Goal: Information Seeking & Learning: Learn about a topic

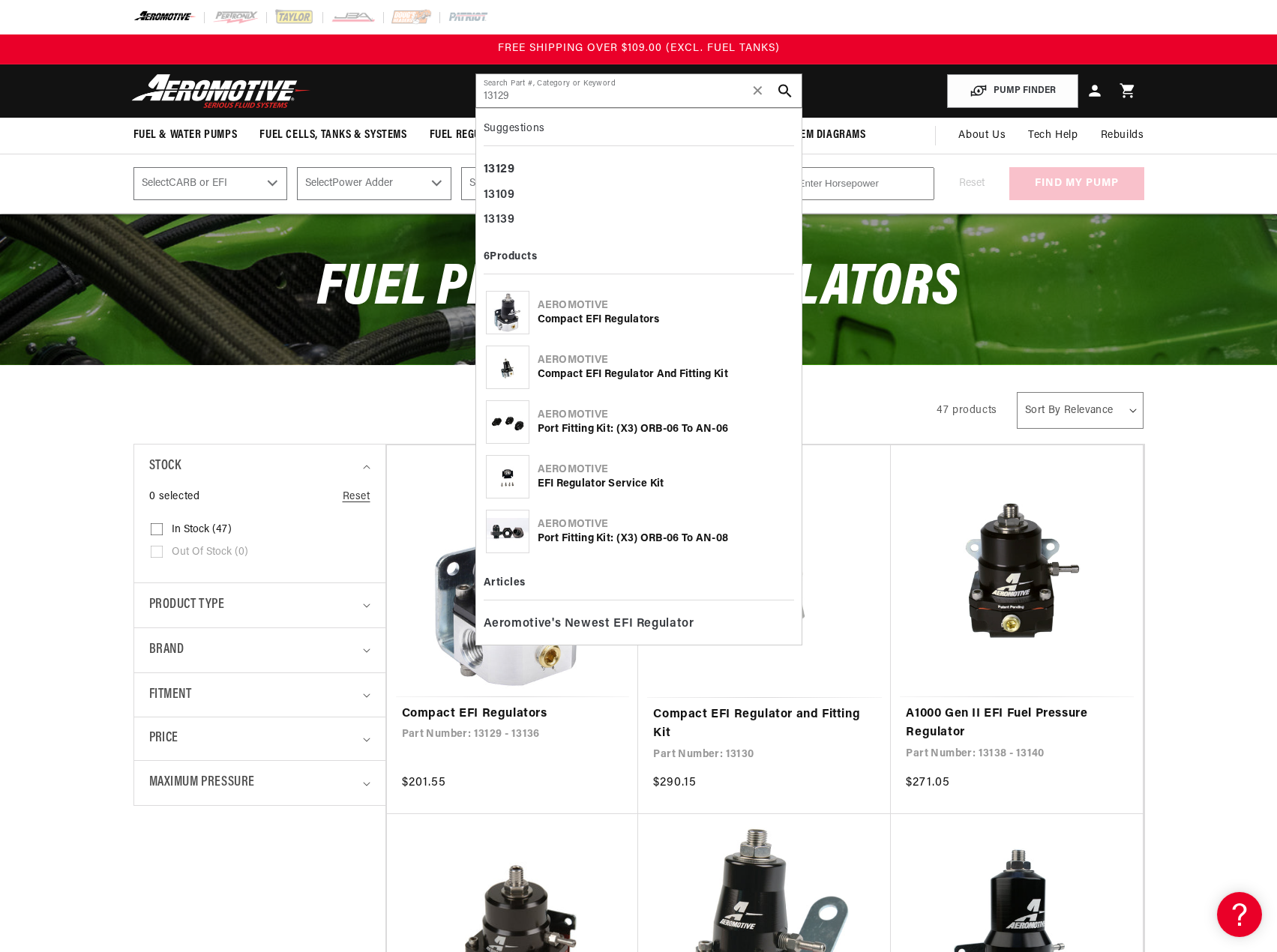
type input "13129"
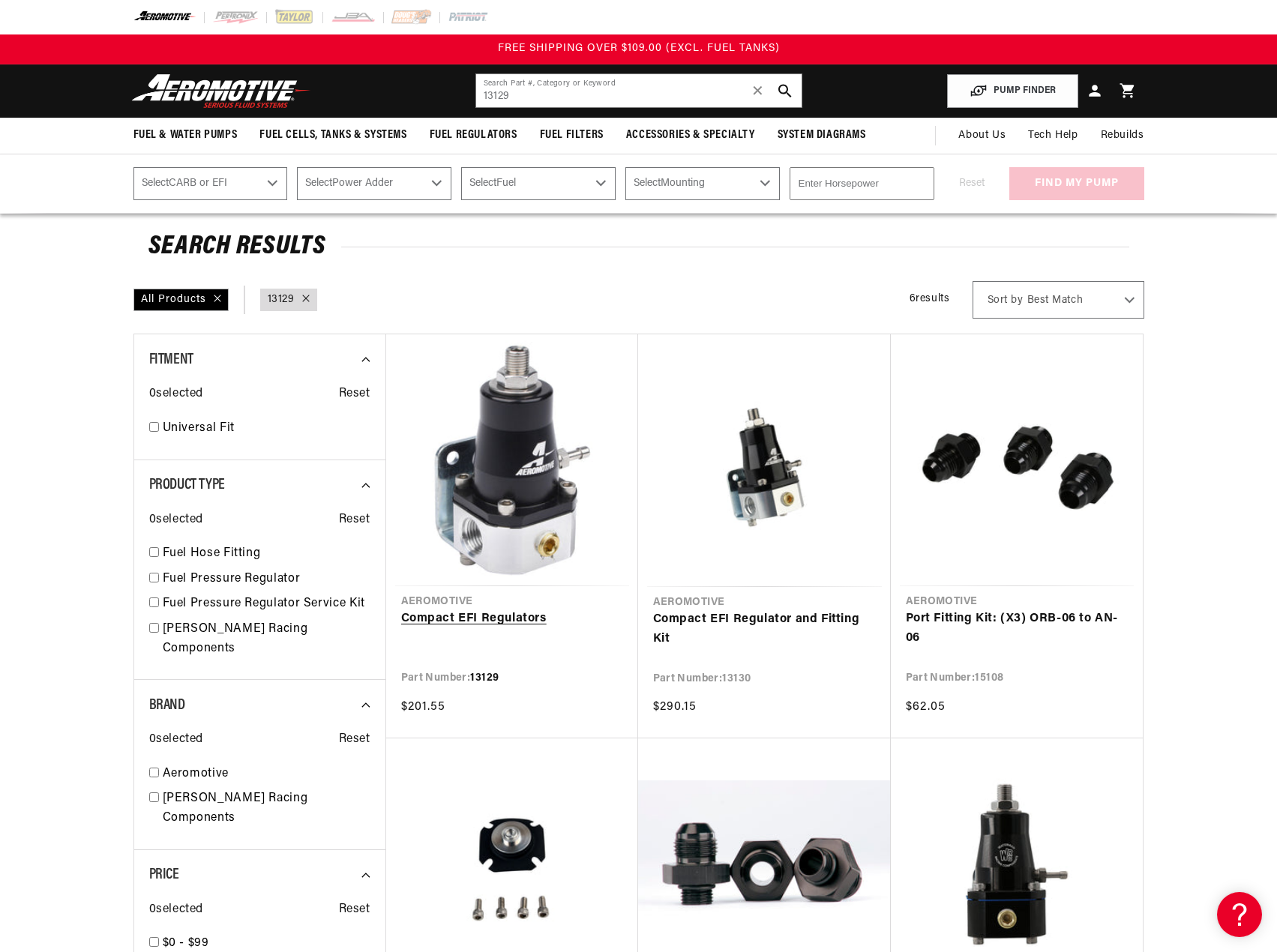
click at [497, 609] on link "Compact EFI Regulators" at bounding box center [511, 619] width 222 height 20
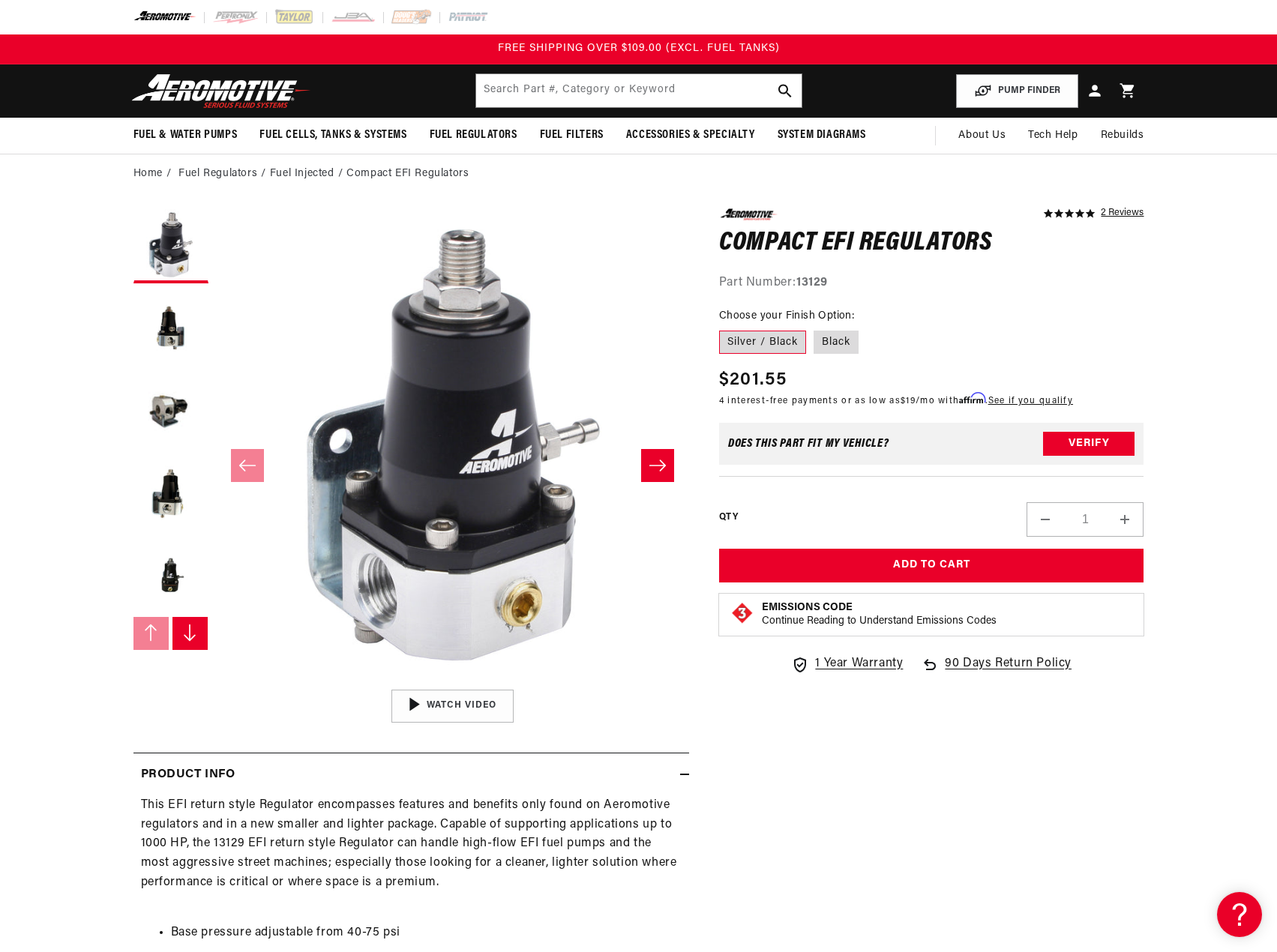
click at [187, 627] on icon "Slide right" at bounding box center [189, 633] width 15 height 18
click at [159, 364] on button "Load image 5 in gallery view" at bounding box center [170, 328] width 75 height 75
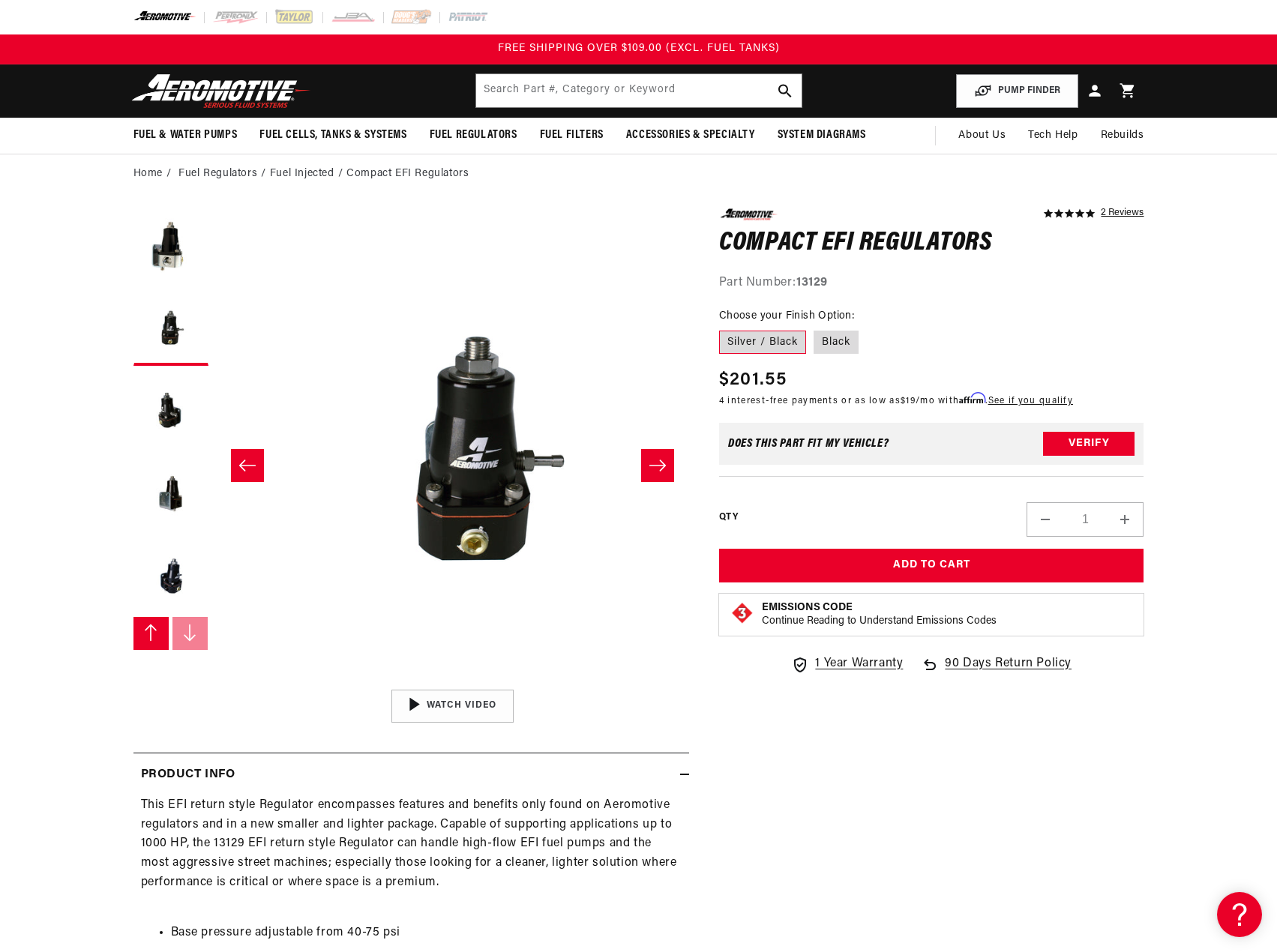
click at [66, 363] on section "5.0 star rating 2 Reviews Compact EFI Regulators Compact EFI Regulators 5.0 sta…" at bounding box center [638, 876] width 1277 height 1367
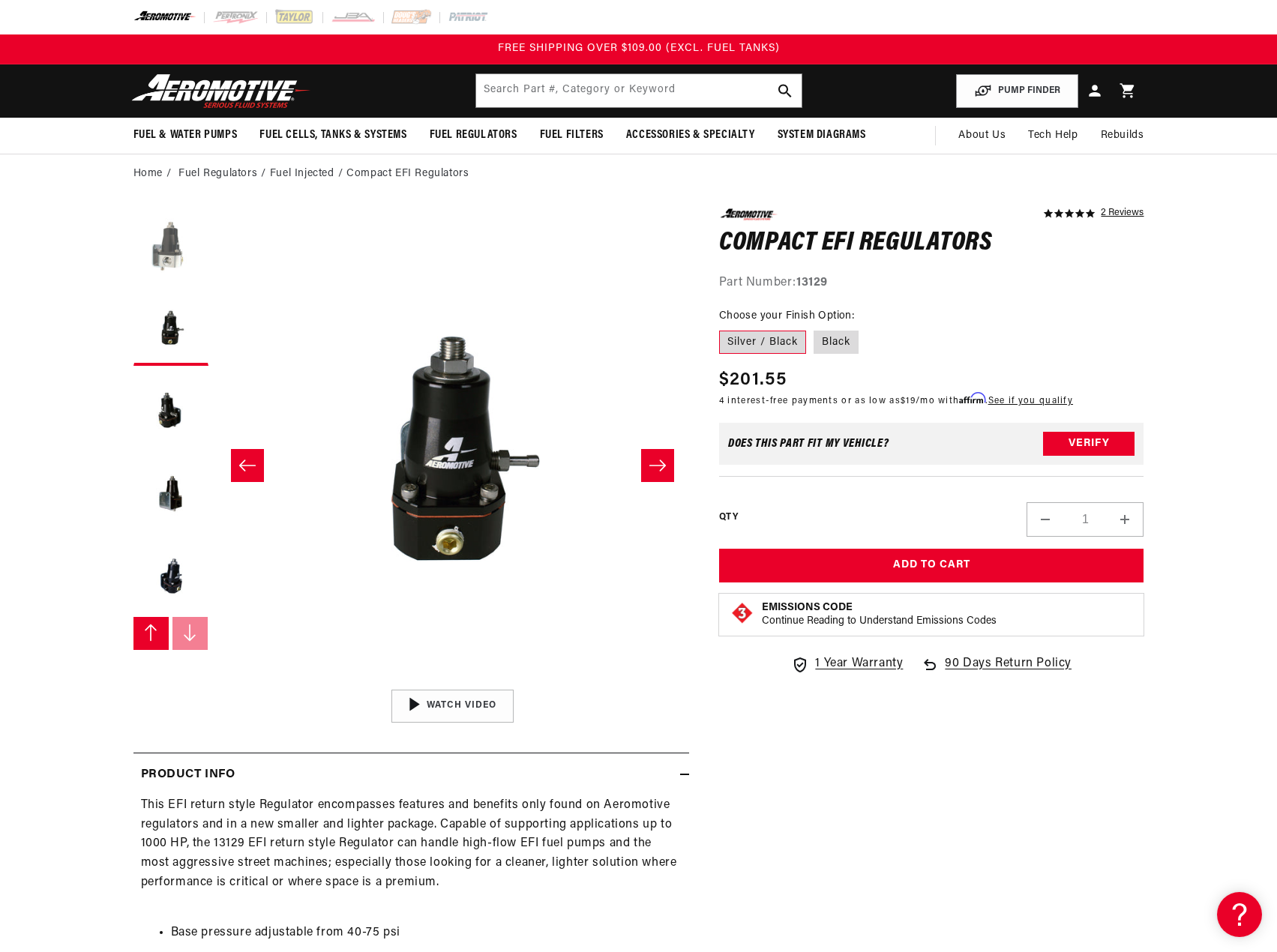
click at [160, 258] on button "Load image 4 in gallery view" at bounding box center [170, 245] width 75 height 75
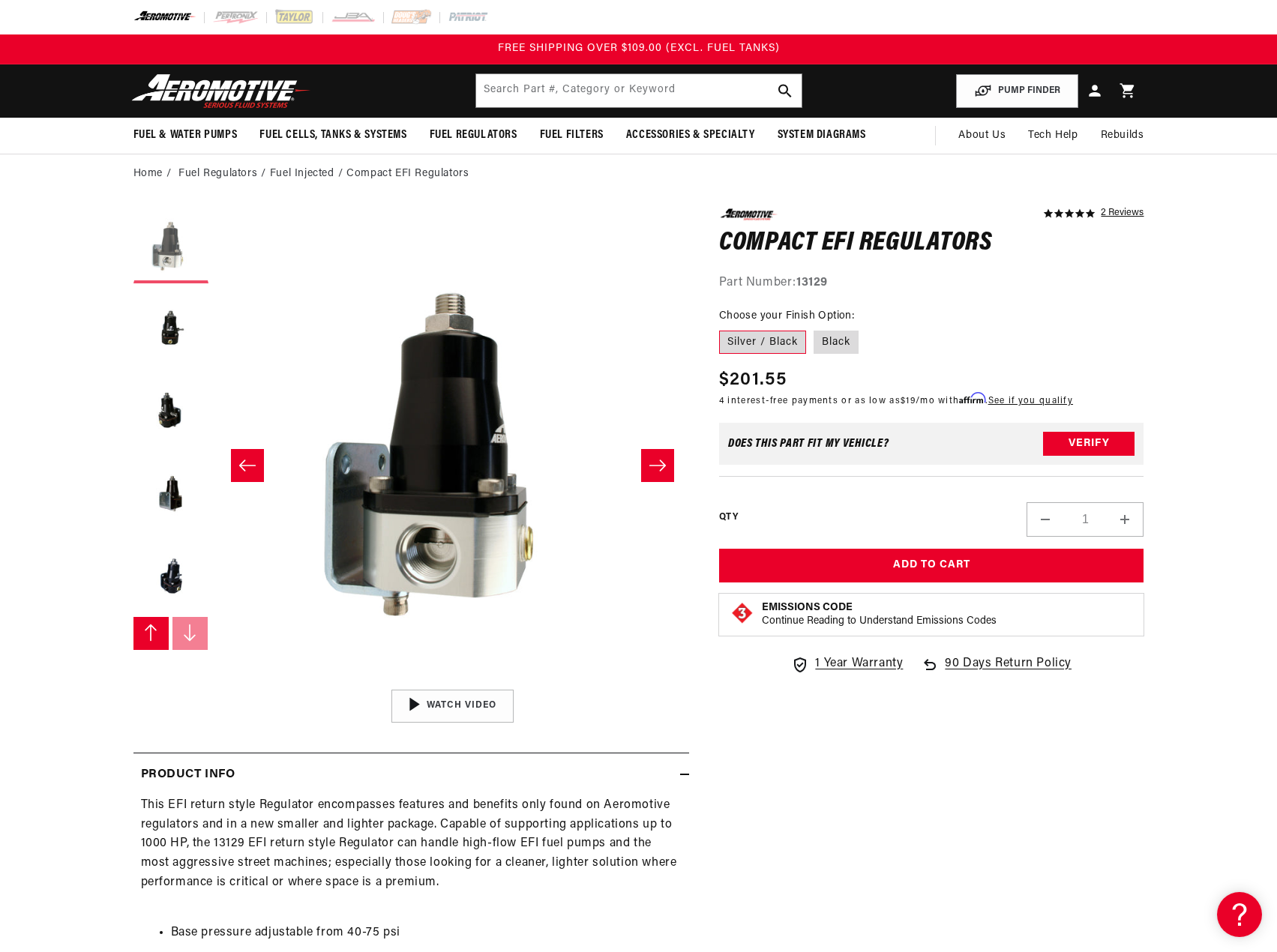
scroll to position [0, 1421]
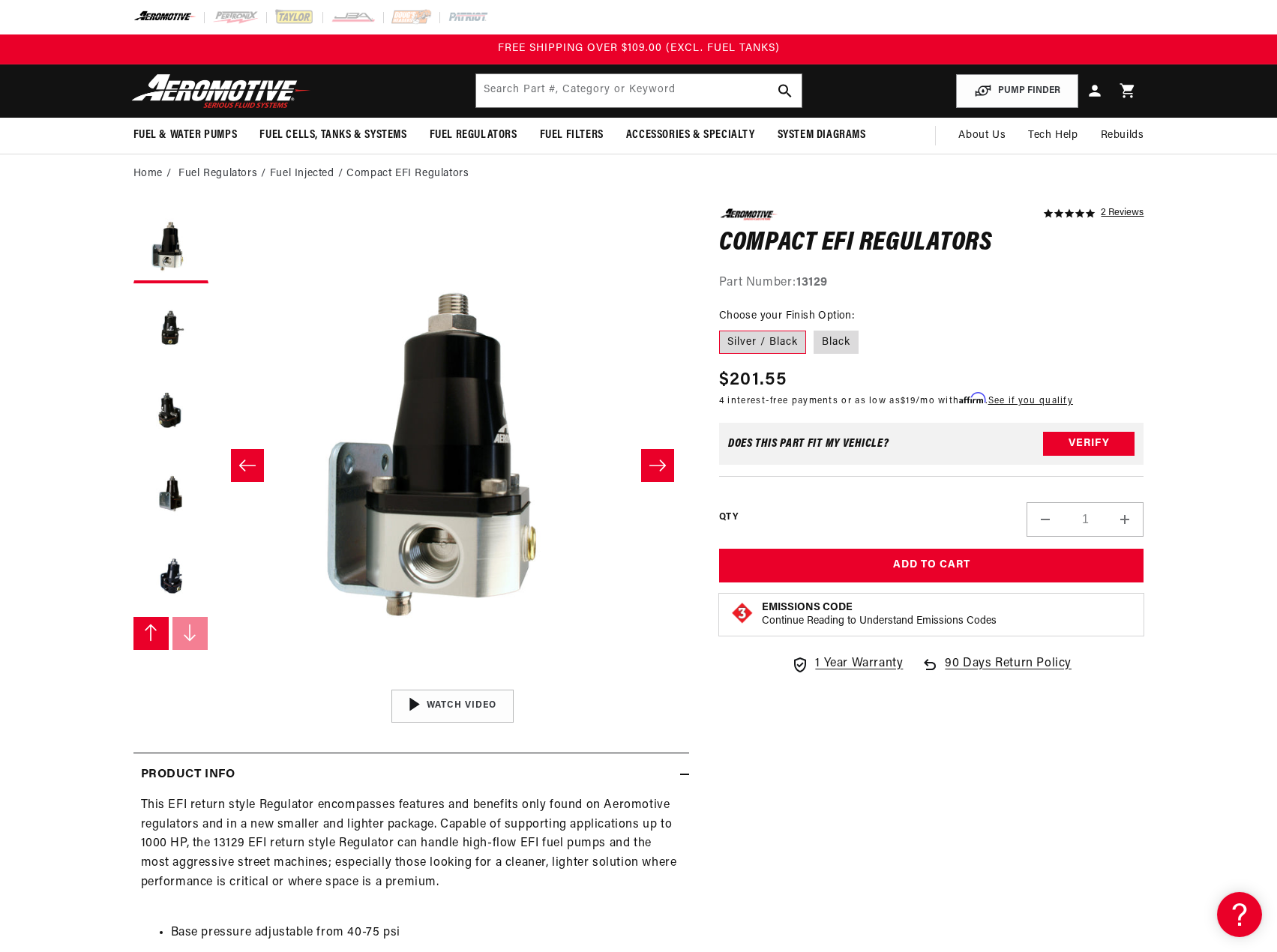
click at [787, 253] on h1 "Compact EFI Regulators" at bounding box center [931, 243] width 425 height 24
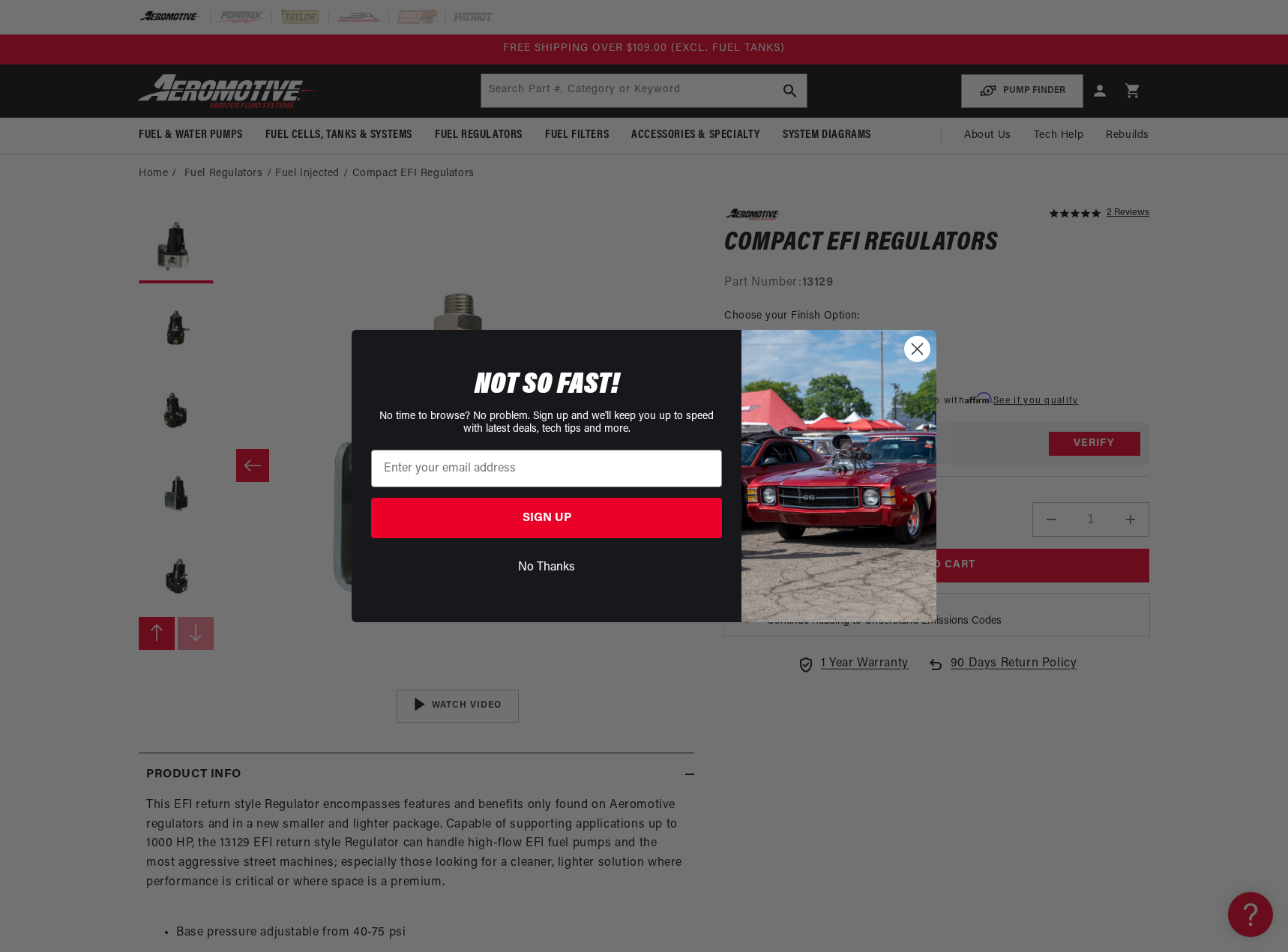
click at [918, 346] on circle "Close dialog" at bounding box center [917, 349] width 25 height 25
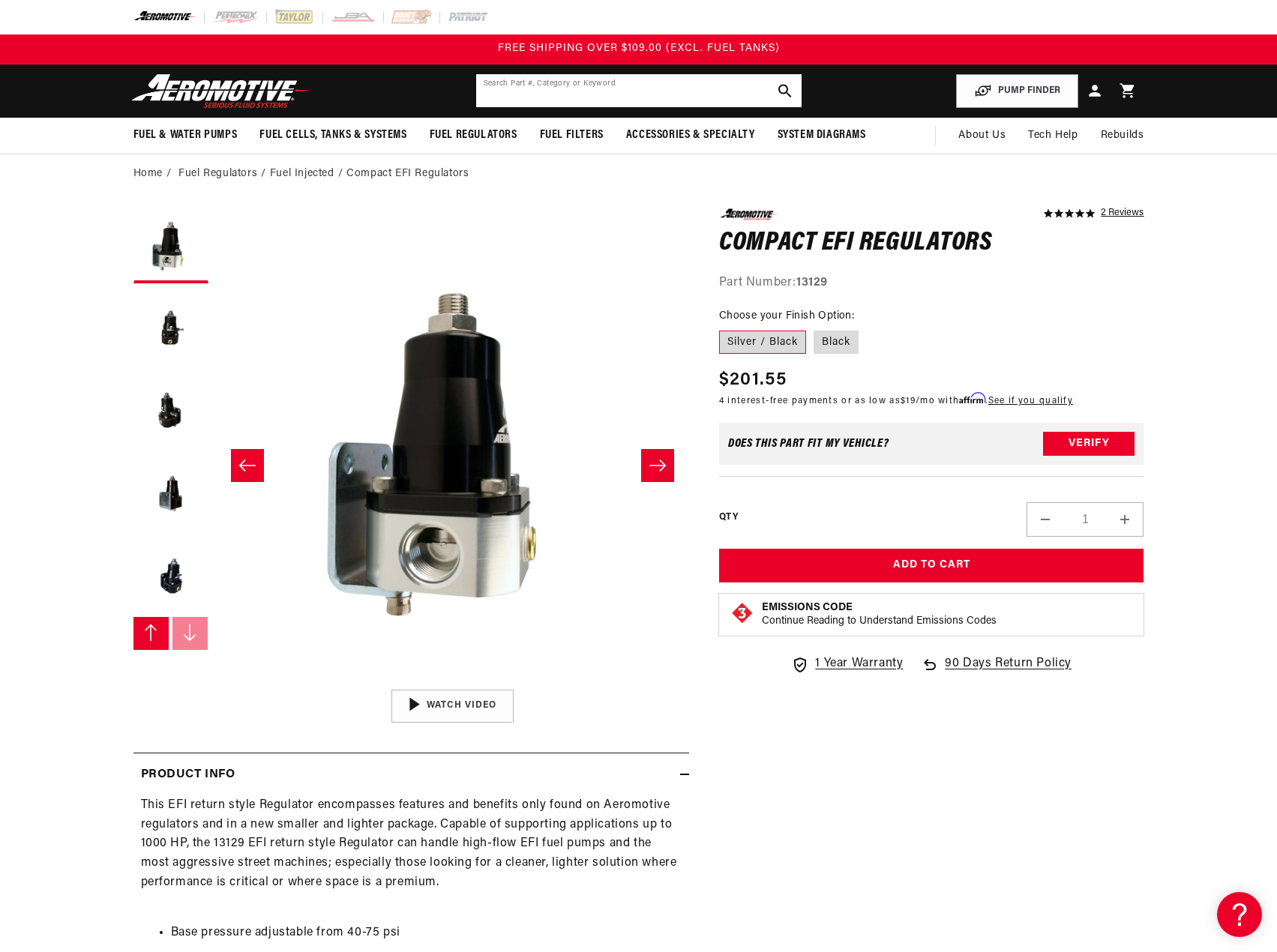
click at [579, 91] on input "text" at bounding box center [639, 90] width 325 height 33
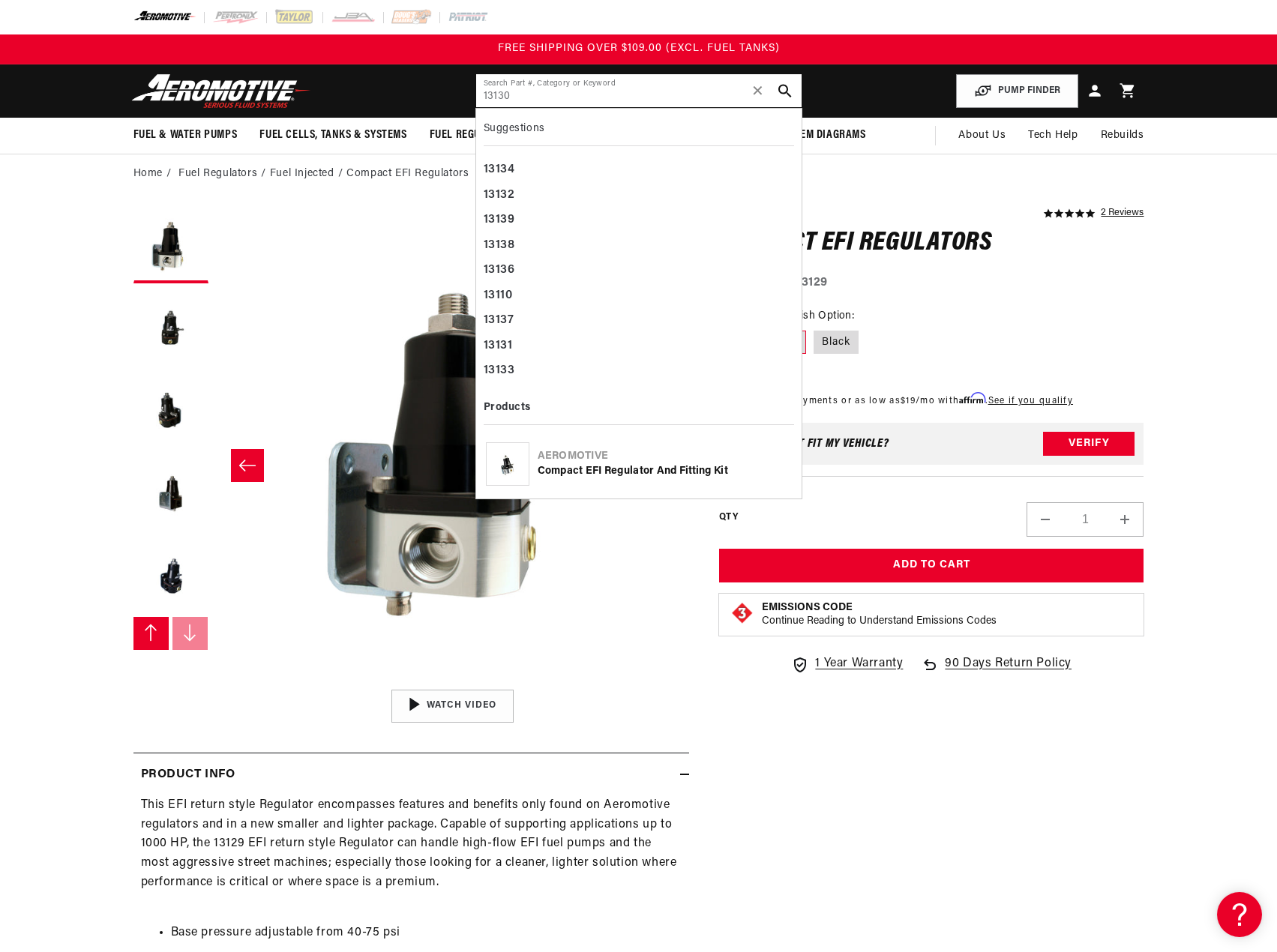
type input "13130"
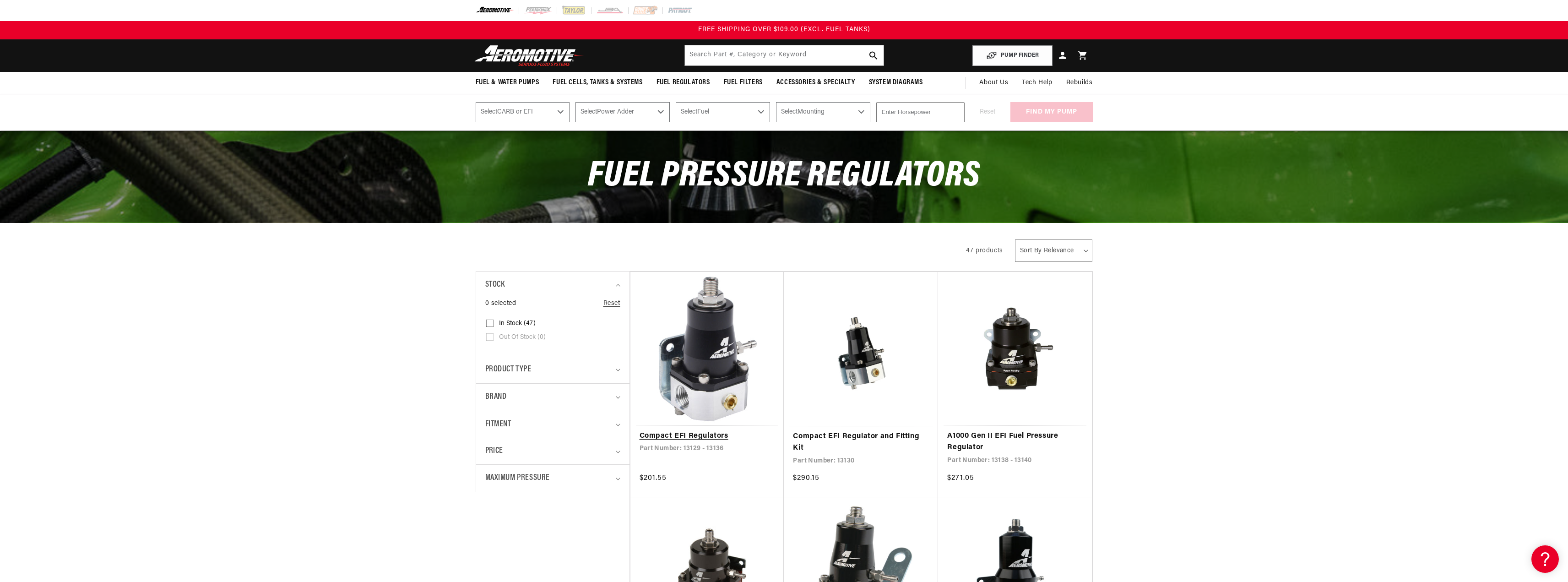
click at [690, 430] on link "Compact EFI Regulators" at bounding box center [707, 436] width 136 height 12
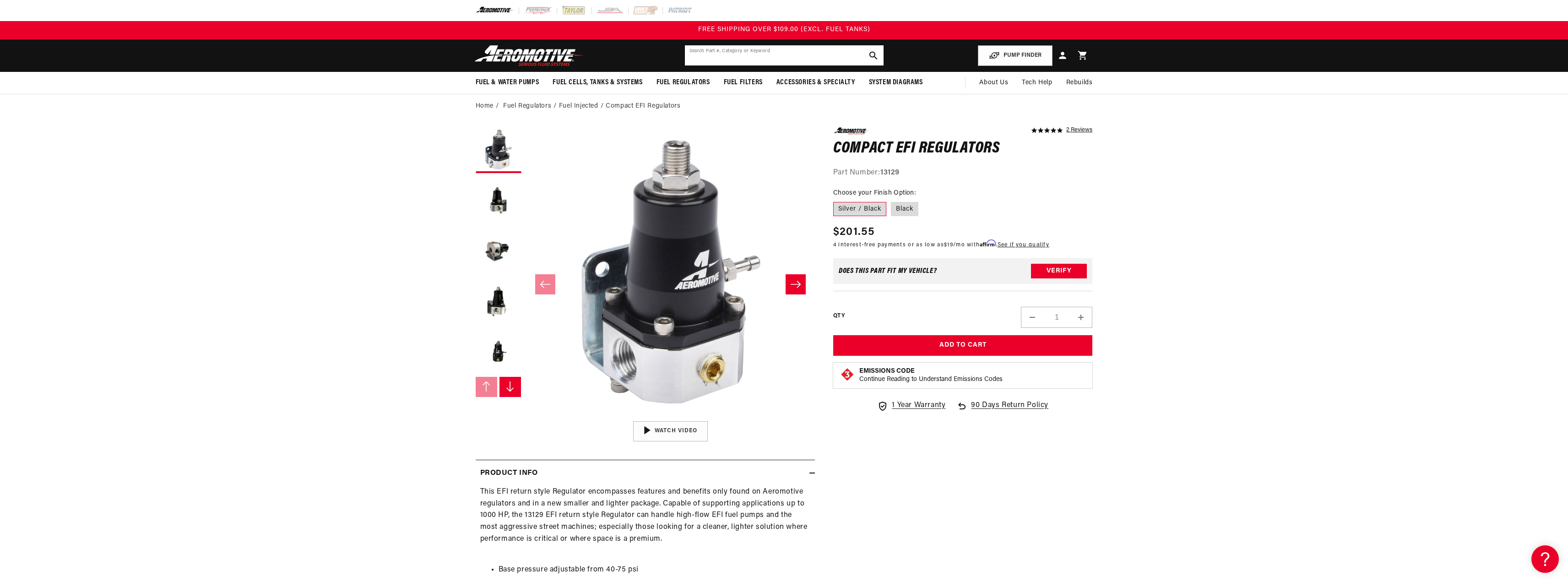
click at [725, 56] on input "text" at bounding box center [784, 55] width 198 height 20
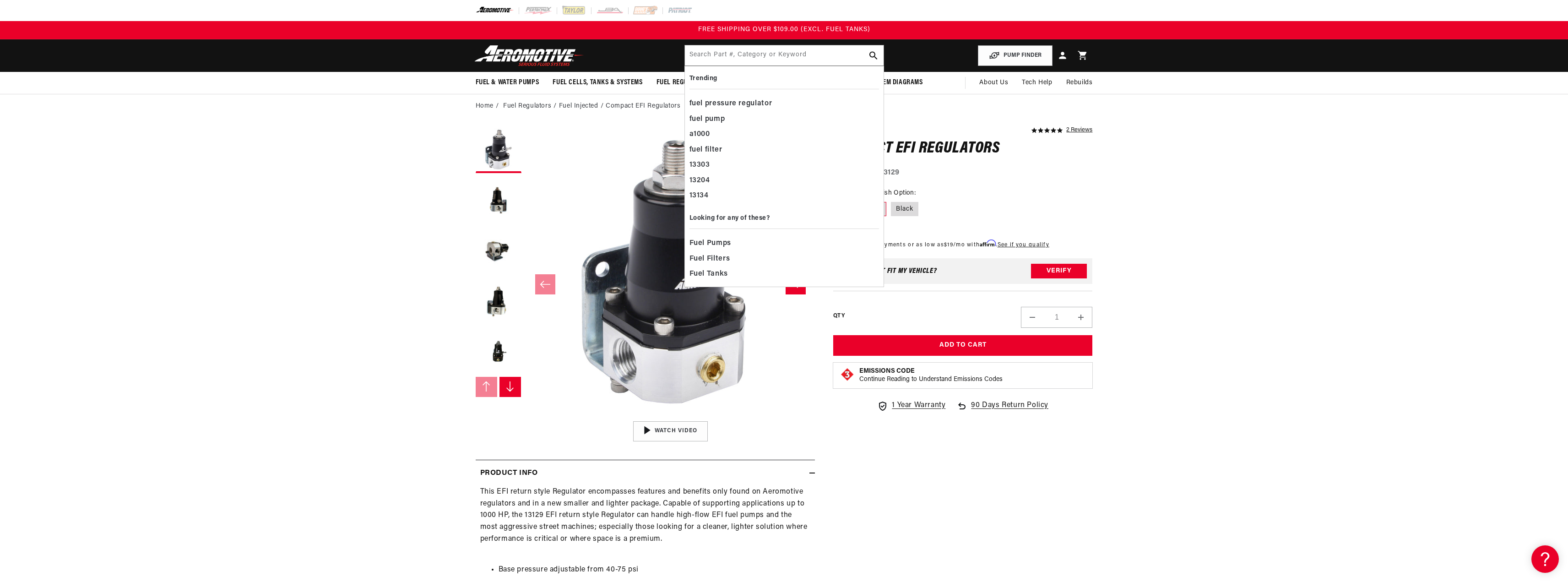
click at [950, 139] on div "5.0 star rating 2 Reviews Compact EFI Regulators Compact EFI Regulators 5.0 sta…" at bounding box center [963, 153] width 259 height 51
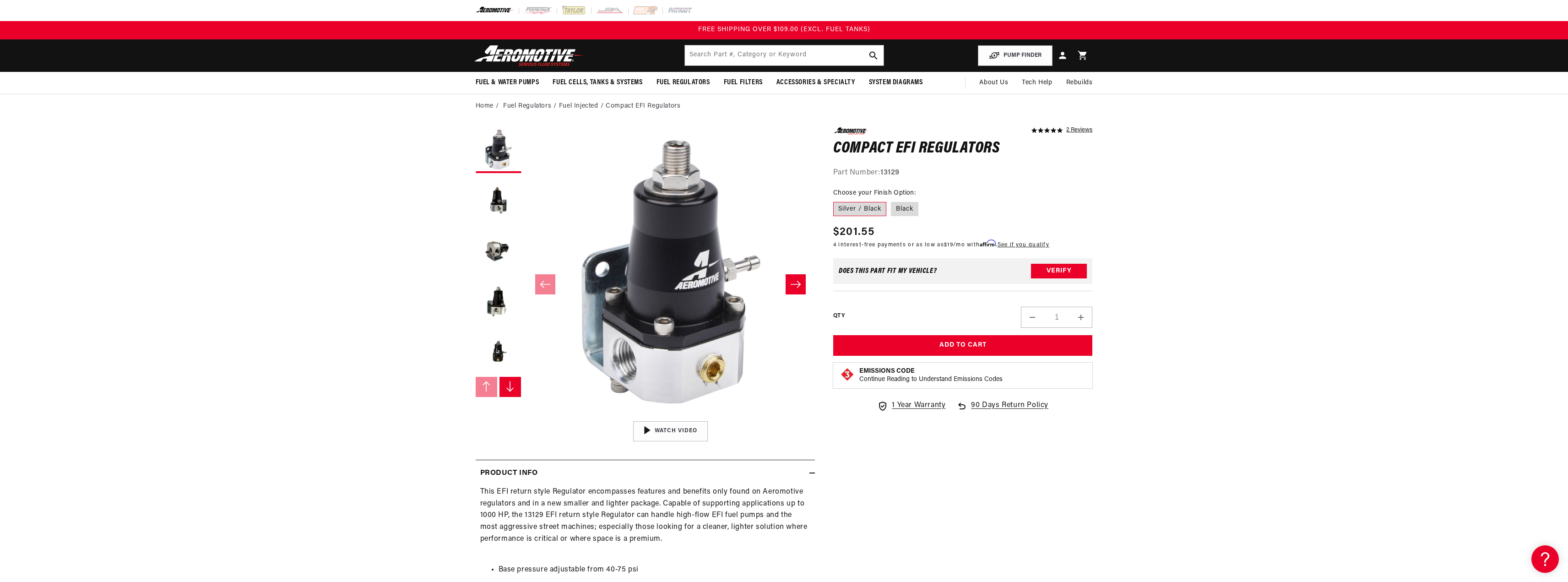
click at [839, 149] on h1 "Compact EFI Regulators" at bounding box center [963, 149] width 259 height 15
drag, startPoint x: 832, startPoint y: 149, endPoint x: 971, endPoint y: 155, distance: 139.1
click at [970, 155] on div "5.0 star rating 2 Reviews Compact EFI Regulators Compact EFI Regulators 5.0 sta…" at bounding box center [954, 537] width 278 height 820
click at [996, 153] on h1 "Compact EFI Regulators" at bounding box center [963, 149] width 259 height 15
click at [496, 197] on button "Load image 2 in gallery view" at bounding box center [498, 200] width 46 height 46
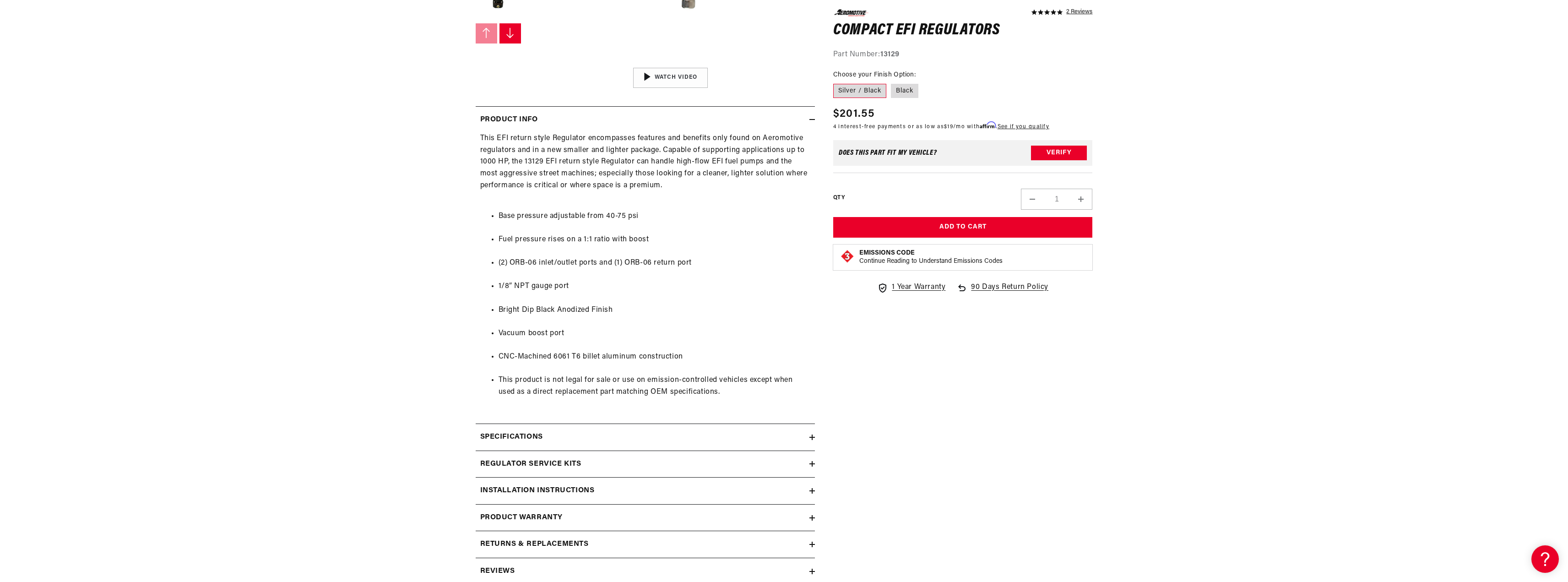
scroll to position [275, 0]
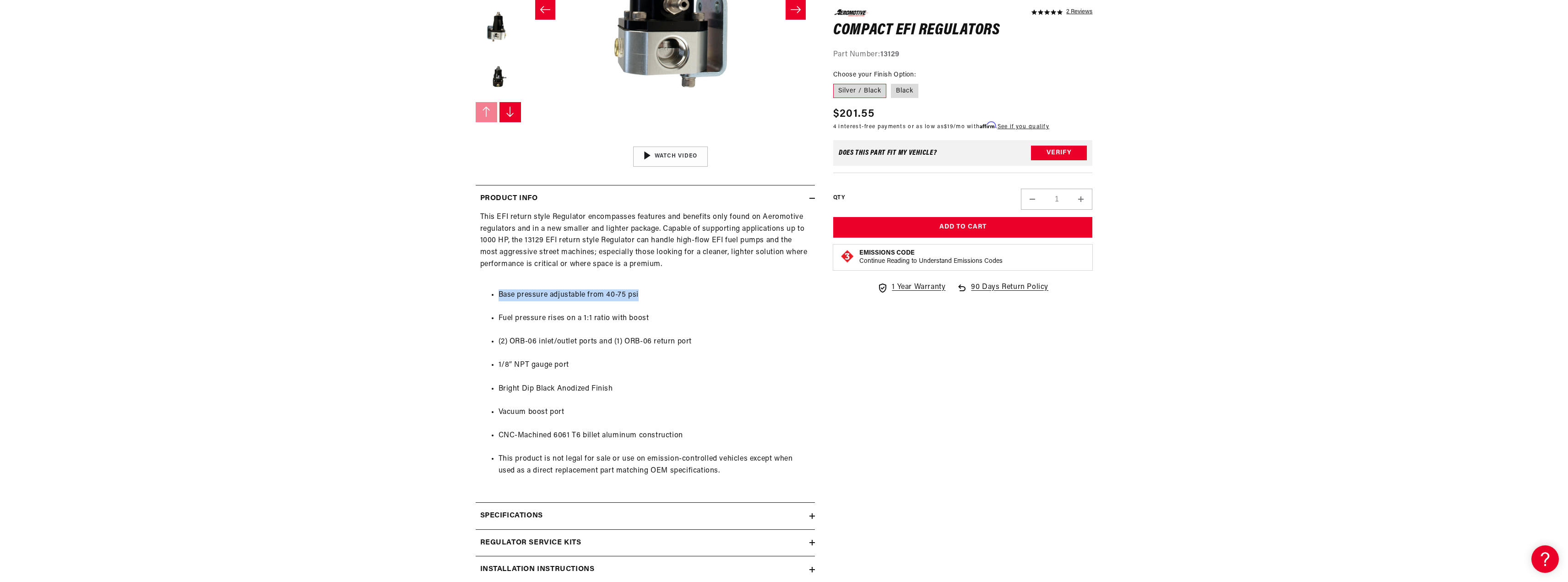
drag, startPoint x: 492, startPoint y: 292, endPoint x: 629, endPoint y: 301, distance: 137.3
click at [629, 301] on ul "Base pressure adjustable from 40-75 psi Fuel pressure rises on a 1:1 ratio with…" at bounding box center [645, 383] width 330 height 211
drag, startPoint x: 653, startPoint y: 302, endPoint x: 513, endPoint y: 292, distance: 140.4
click at [513, 292] on ul "Base pressure adjustable from 40-75 psi Fuel pressure rises on a 1:1 ratio with…" at bounding box center [645, 383] width 330 height 211
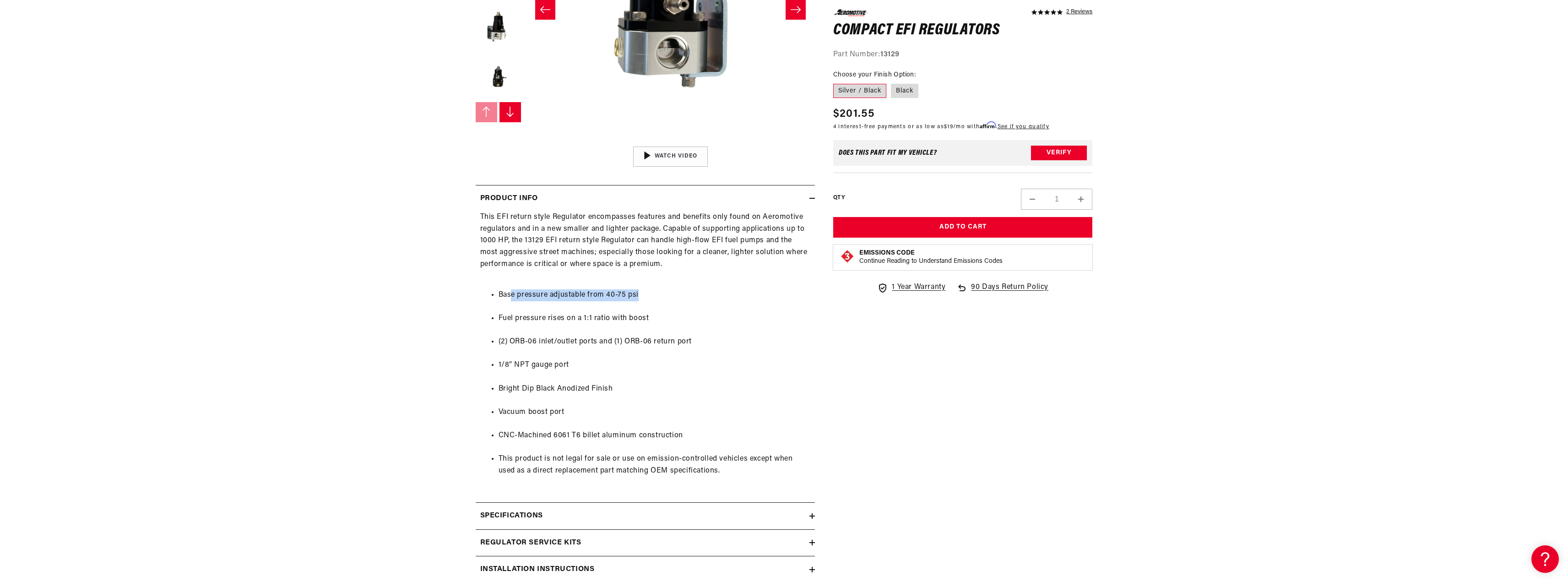
click at [513, 292] on li "Base pressure adjustable from 40-75 psi" at bounding box center [654, 295] width 312 height 12
drag, startPoint x: 489, startPoint y: 289, endPoint x: 676, endPoint y: 300, distance: 187.3
click at [676, 300] on ul "Base pressure adjustable from 40-75 psi Fuel pressure rises on a 1:1 ratio with…" at bounding box center [645, 383] width 330 height 211
click at [676, 300] on li "Base pressure adjustable from 40-75 psi" at bounding box center [654, 295] width 312 height 12
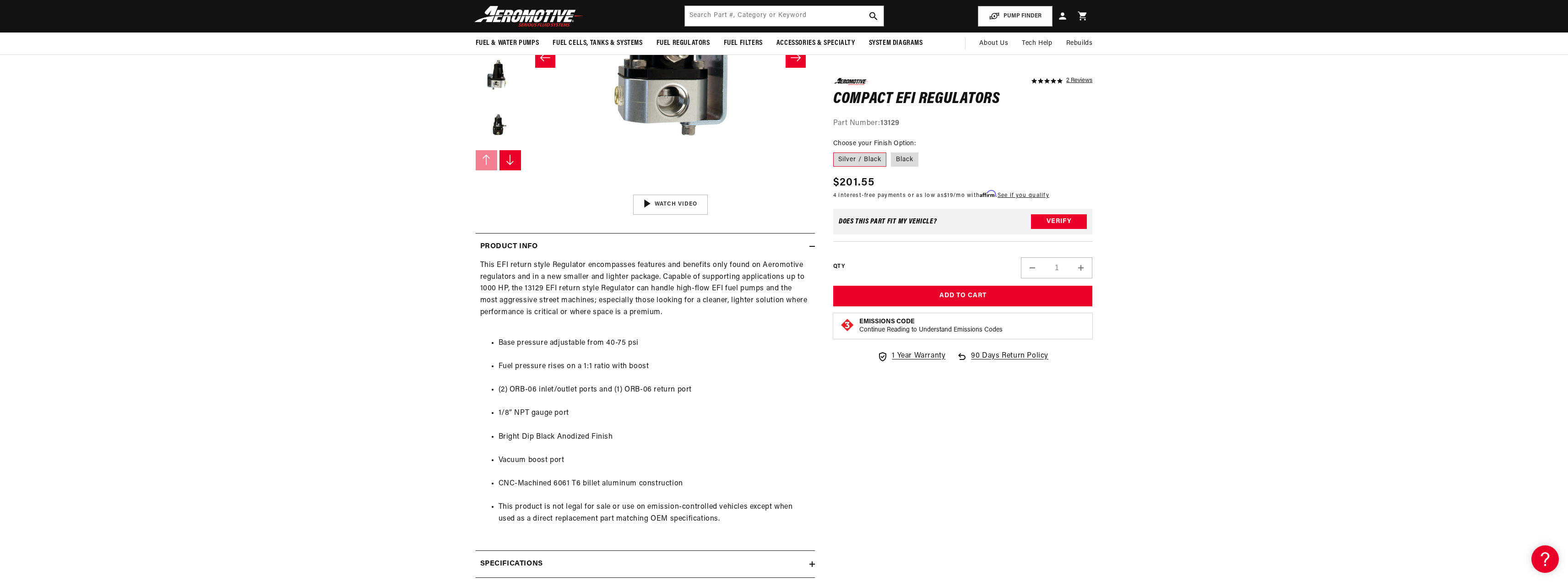
scroll to position [183, 0]
